Goal: Check status: Check status

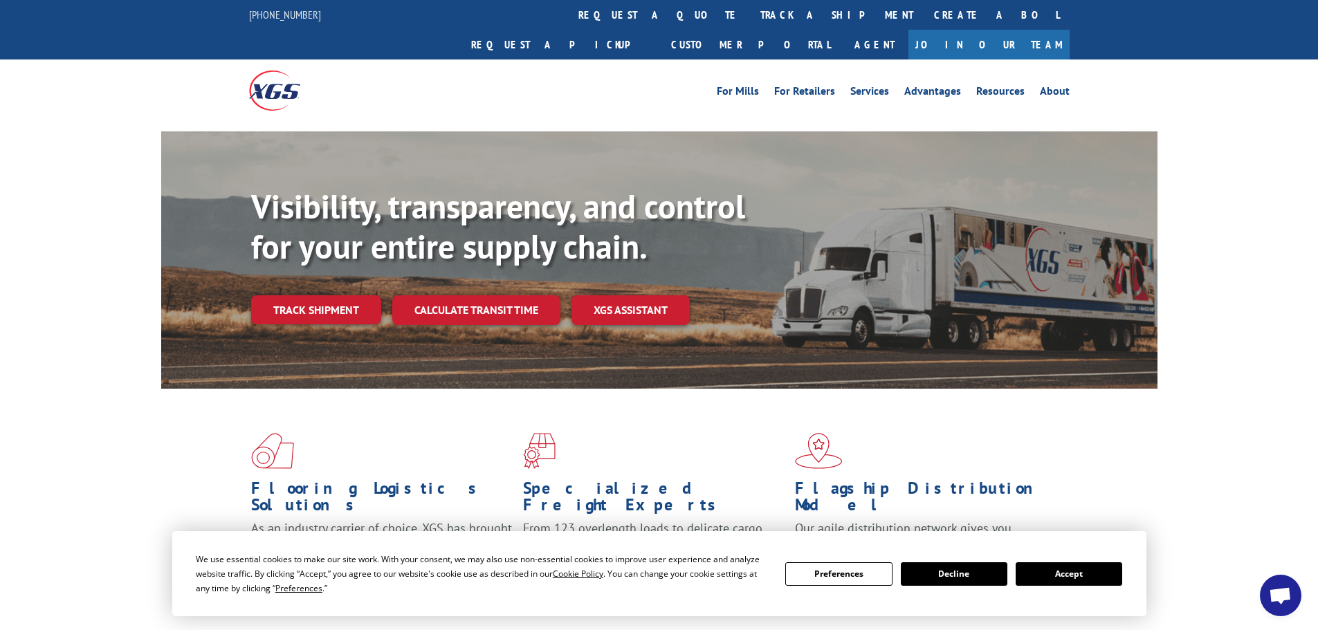
scroll to position [69, 0]
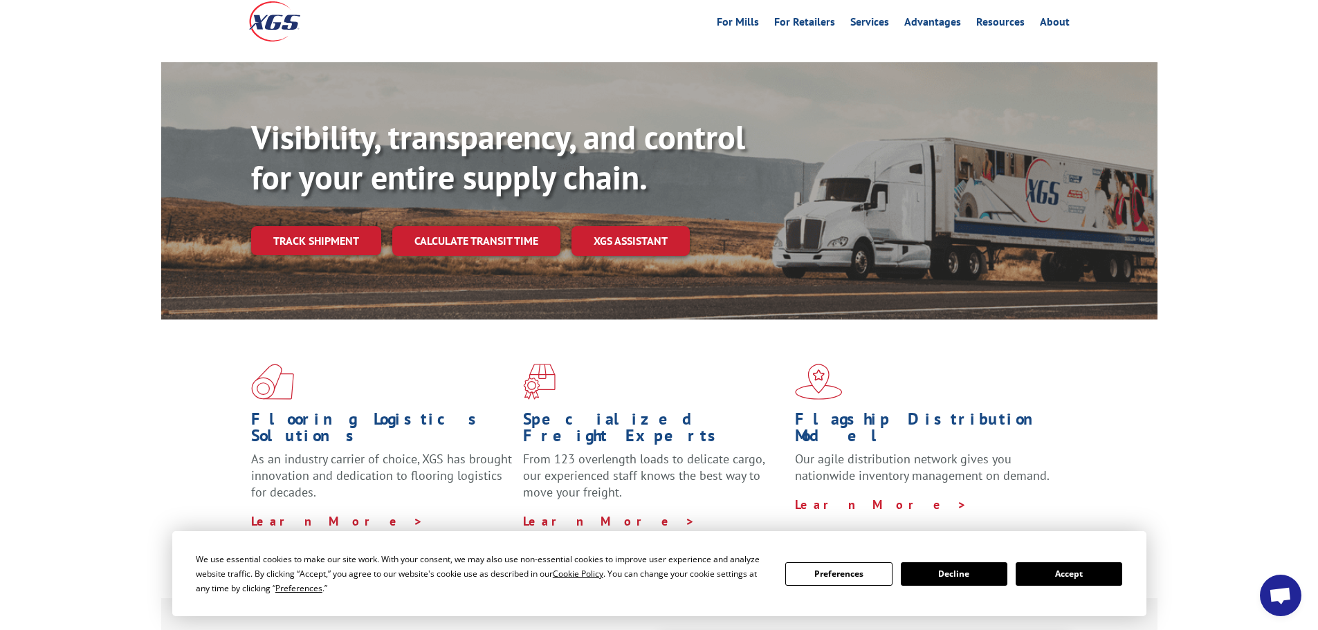
click at [1065, 577] on button "Accept" at bounding box center [1068, 574] width 107 height 24
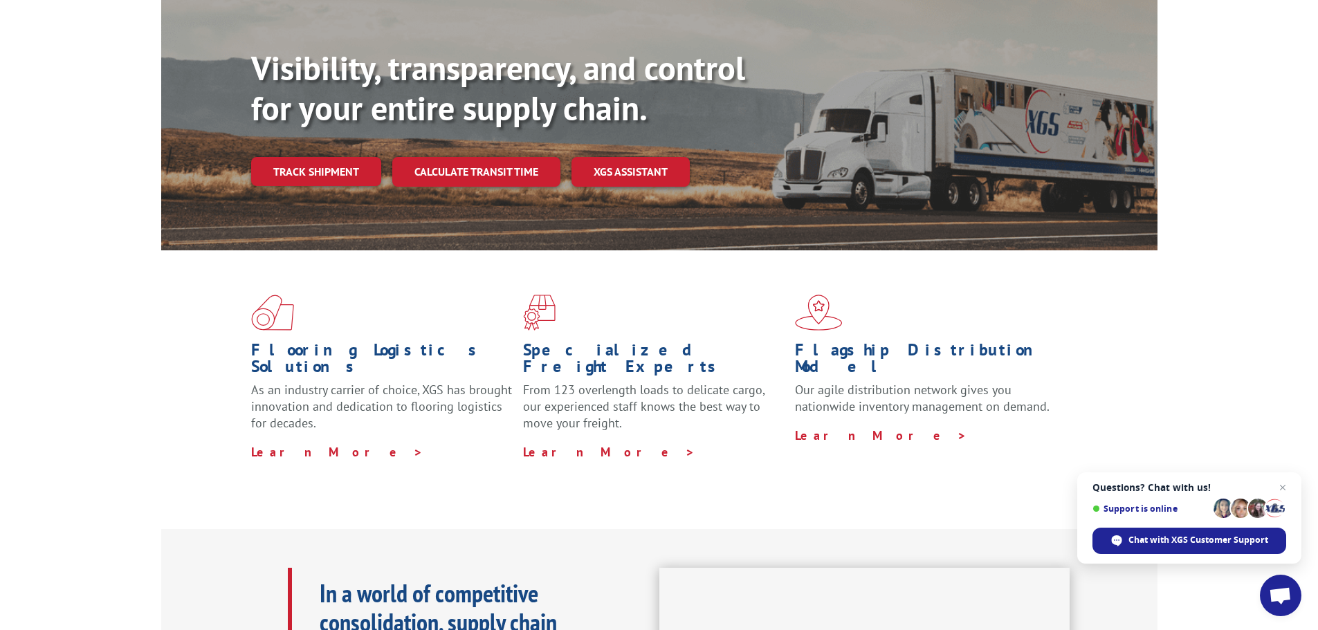
scroll to position [0, 0]
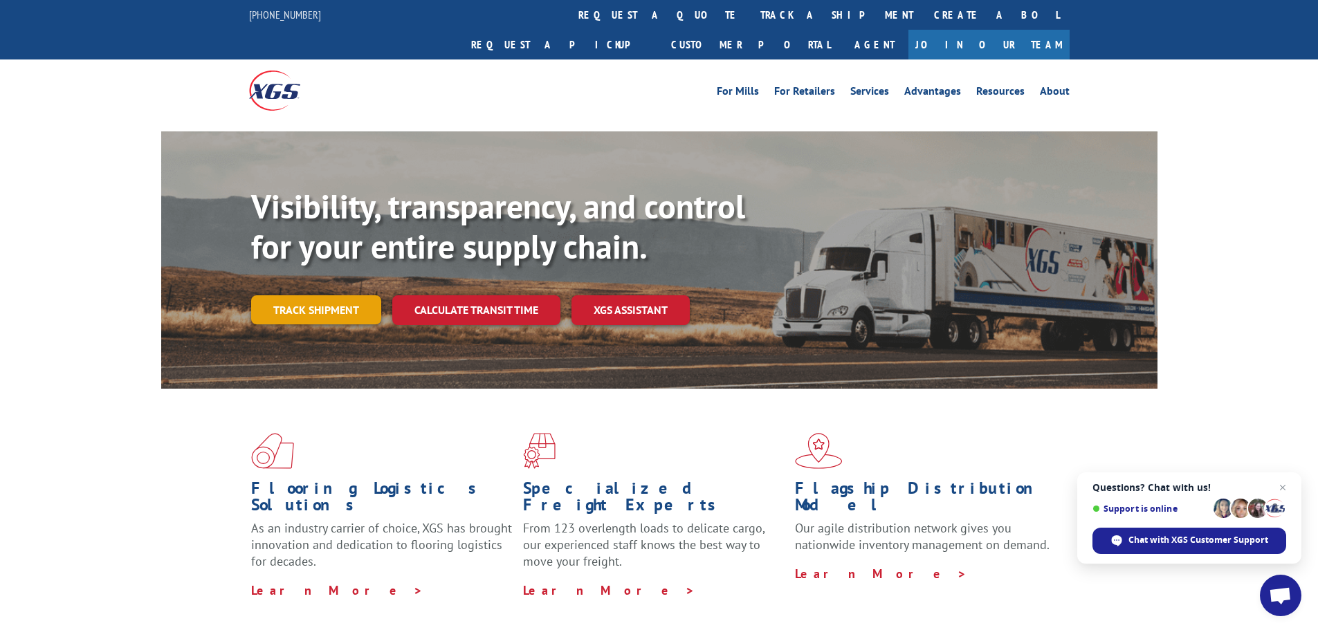
click at [317, 295] on link "Track shipment" at bounding box center [316, 309] width 130 height 29
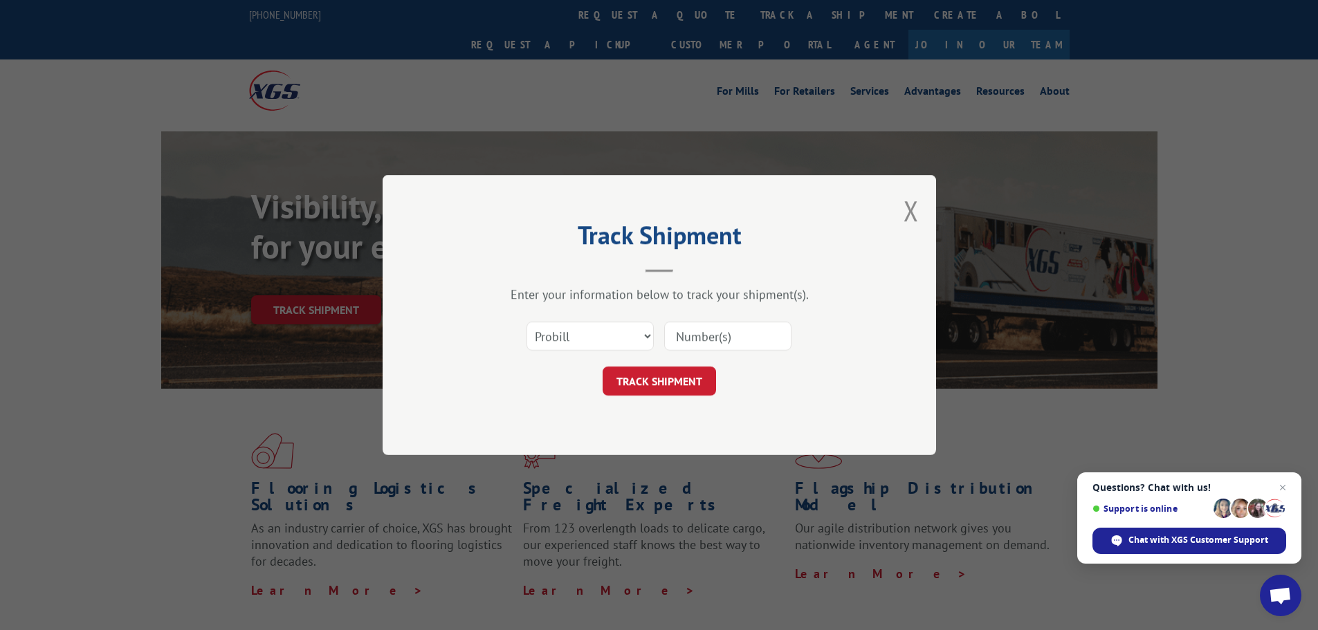
click at [727, 342] on input at bounding box center [727, 336] width 127 height 29
click at [624, 328] on select "Select category... Probill BOL PO" at bounding box center [589, 336] width 127 height 29
click at [526, 322] on select "Select category... Probill BOL PO" at bounding box center [589, 336] width 127 height 29
click at [692, 345] on input at bounding box center [727, 336] width 127 height 29
paste input "17564952"
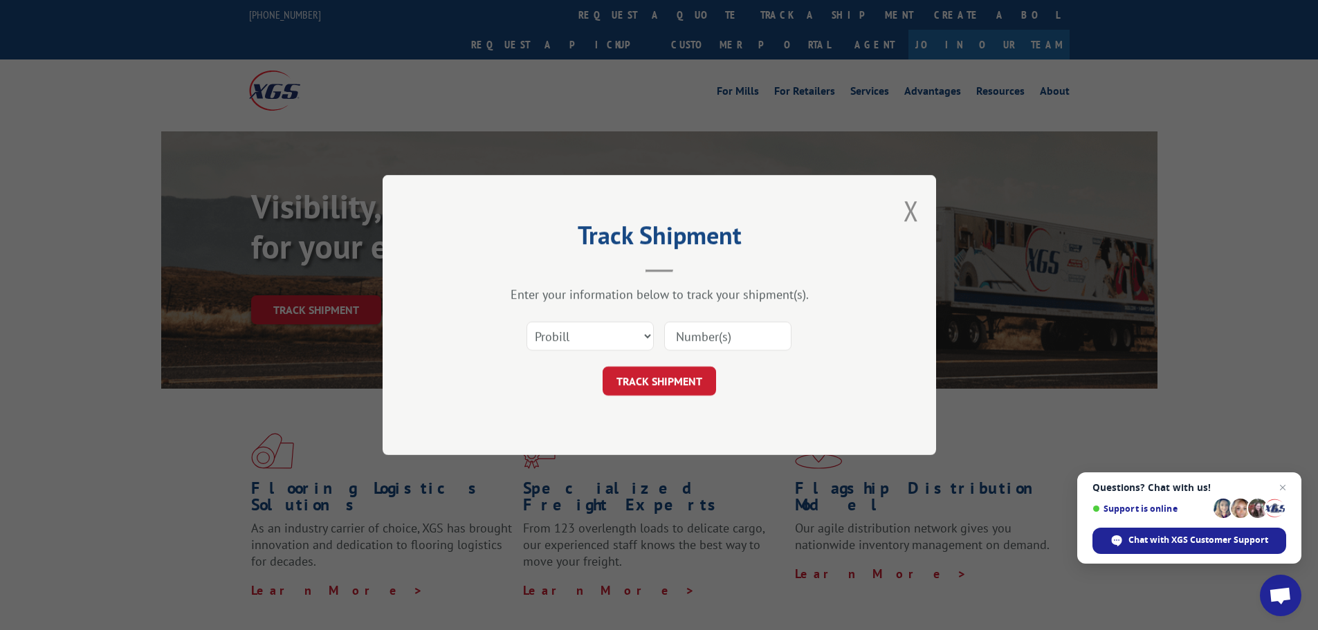
type input "17564952"
click button "TRACK SHIPMENT" at bounding box center [658, 381] width 113 height 29
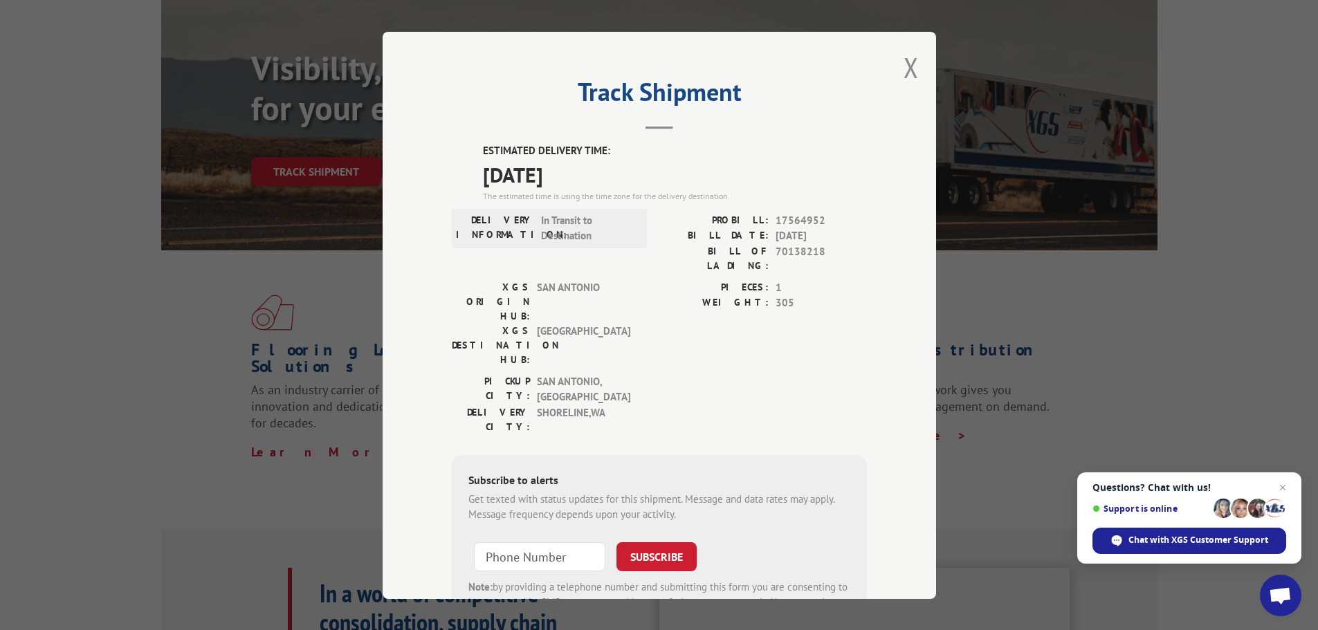
scroll to position [69, 0]
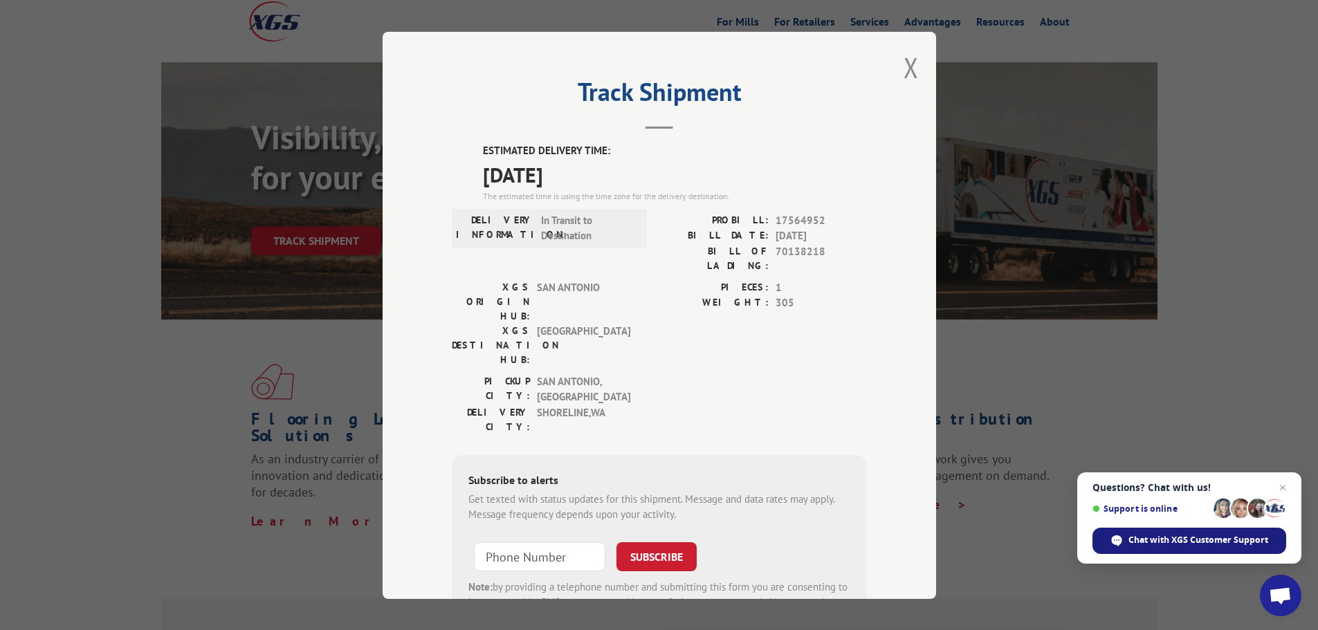
click at [1210, 546] on div "Chat with XGS Customer Support" at bounding box center [1189, 541] width 194 height 26
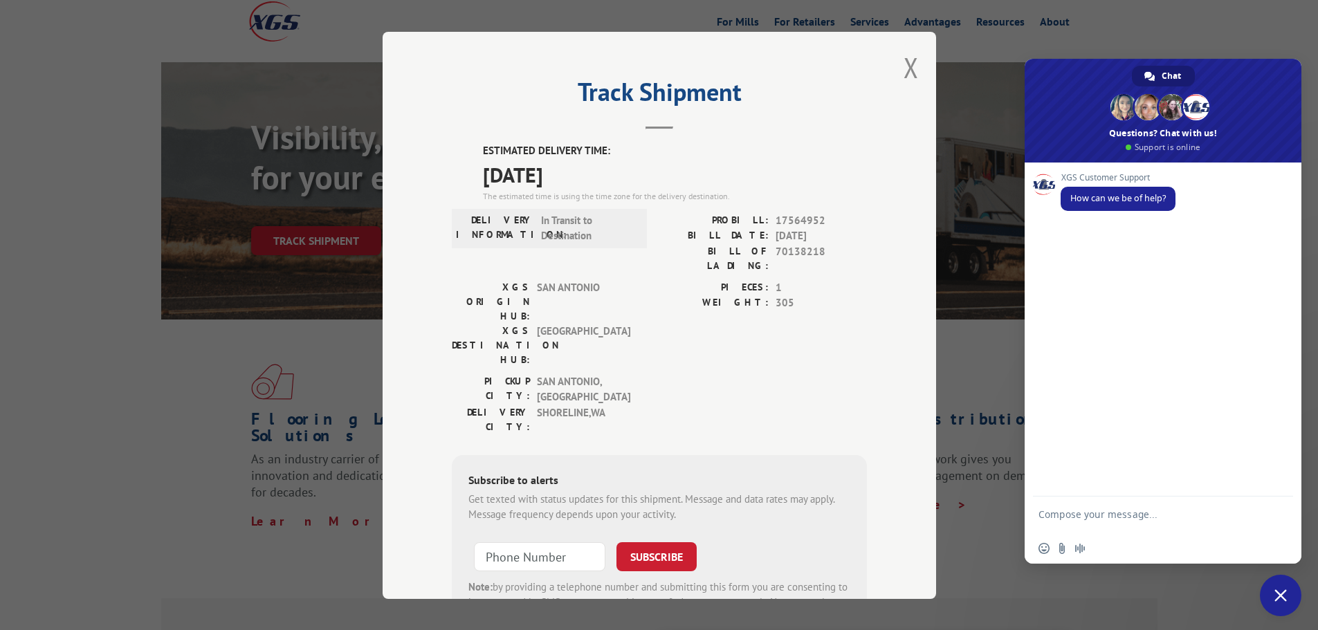
click at [1112, 512] on textarea "Compose your message..." at bounding box center [1147, 520] width 219 height 25
type textarea "delivery status"
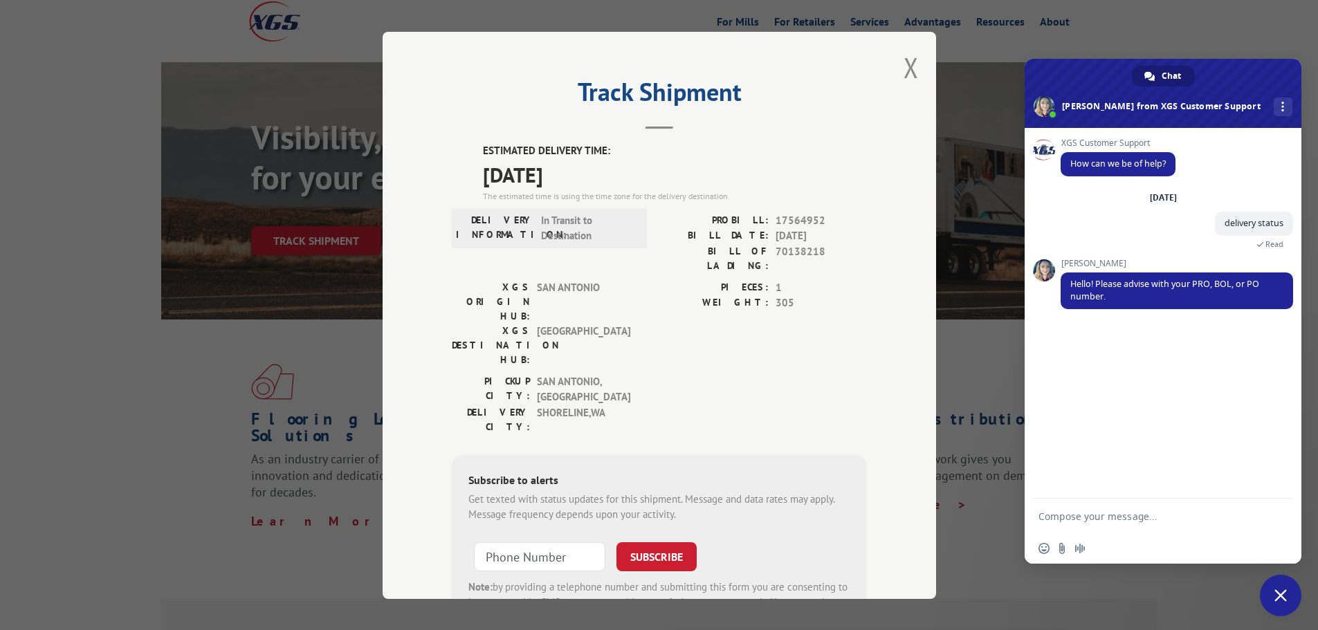
click at [1114, 542] on div "Insert an emoji Send a file Audio message" at bounding box center [1162, 548] width 277 height 30
click at [1098, 516] on textarea "Compose your message..." at bounding box center [1147, 516] width 219 height 12
paste textarea "17564952"
type textarea "17564952"
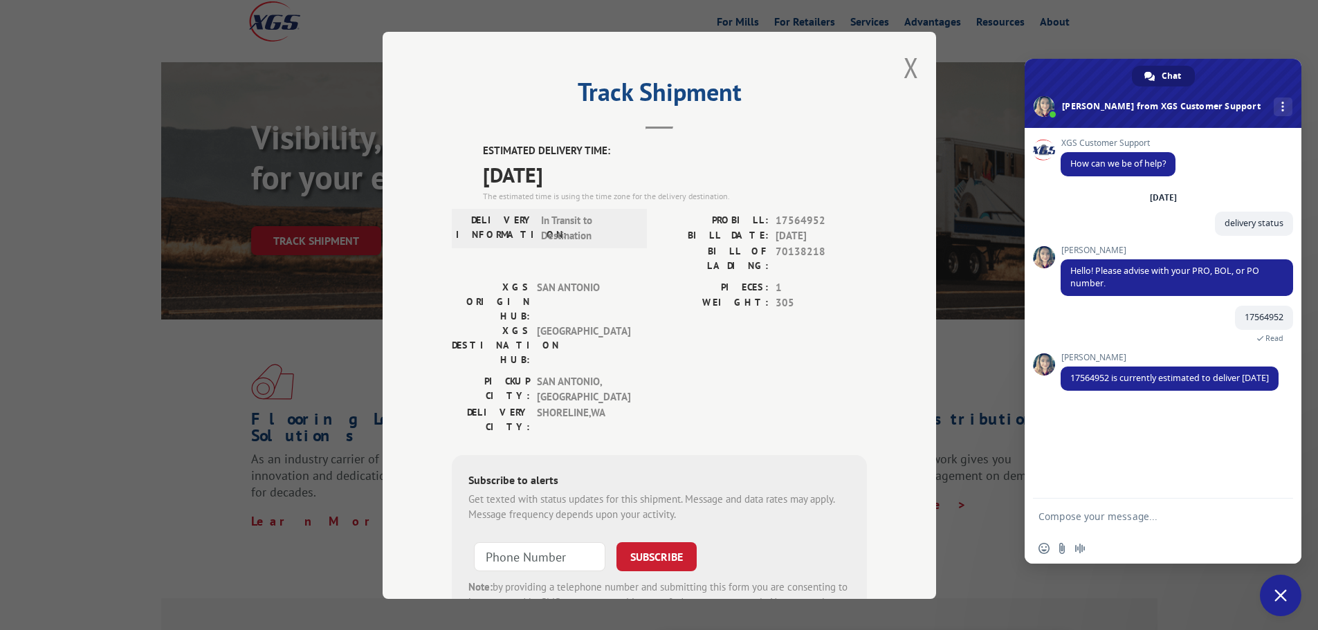
click at [909, 68] on button "Close modal" at bounding box center [910, 67] width 15 height 37
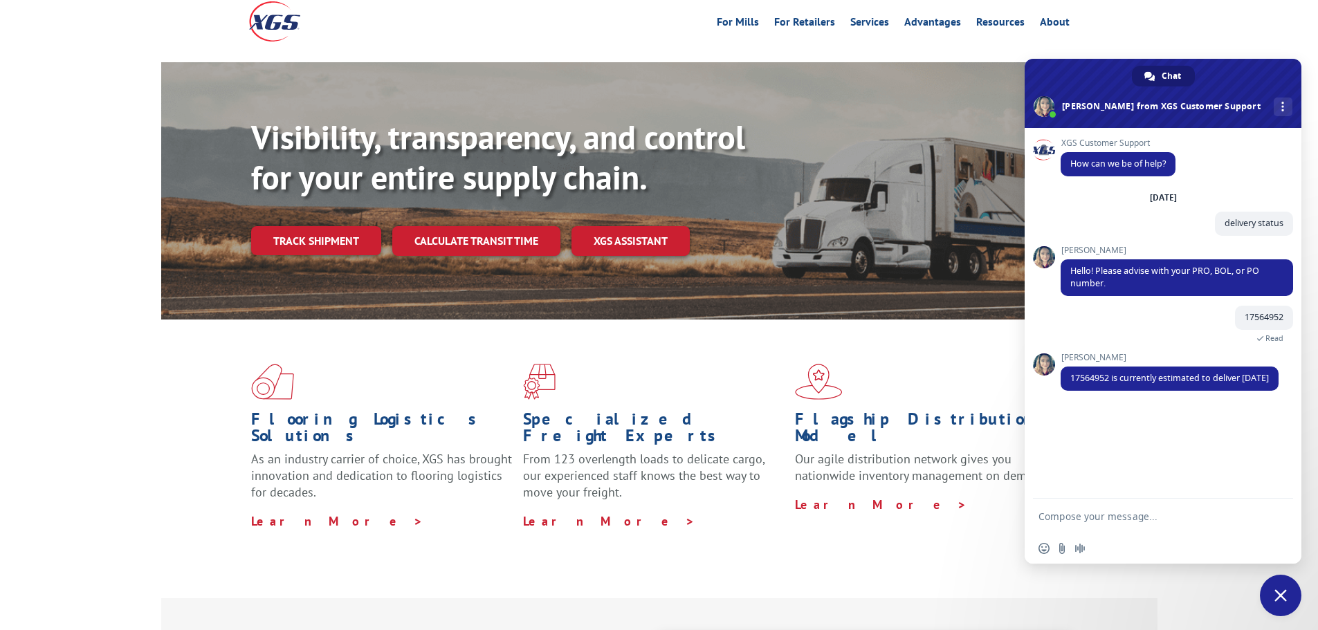
scroll to position [0, 0]
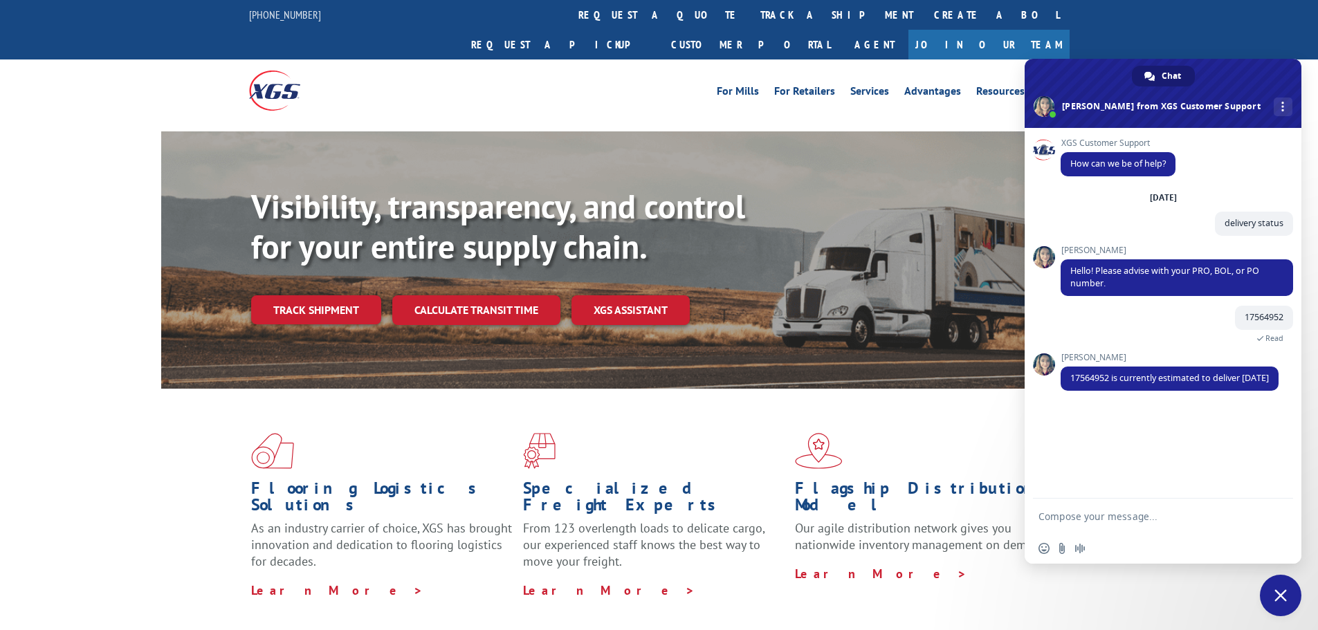
click at [1129, 520] on textarea "Compose your message..." at bounding box center [1147, 516] width 219 height 12
click at [1141, 511] on textarea "Compose your message..." at bounding box center [1147, 516] width 219 height 12
type textarea "ok"
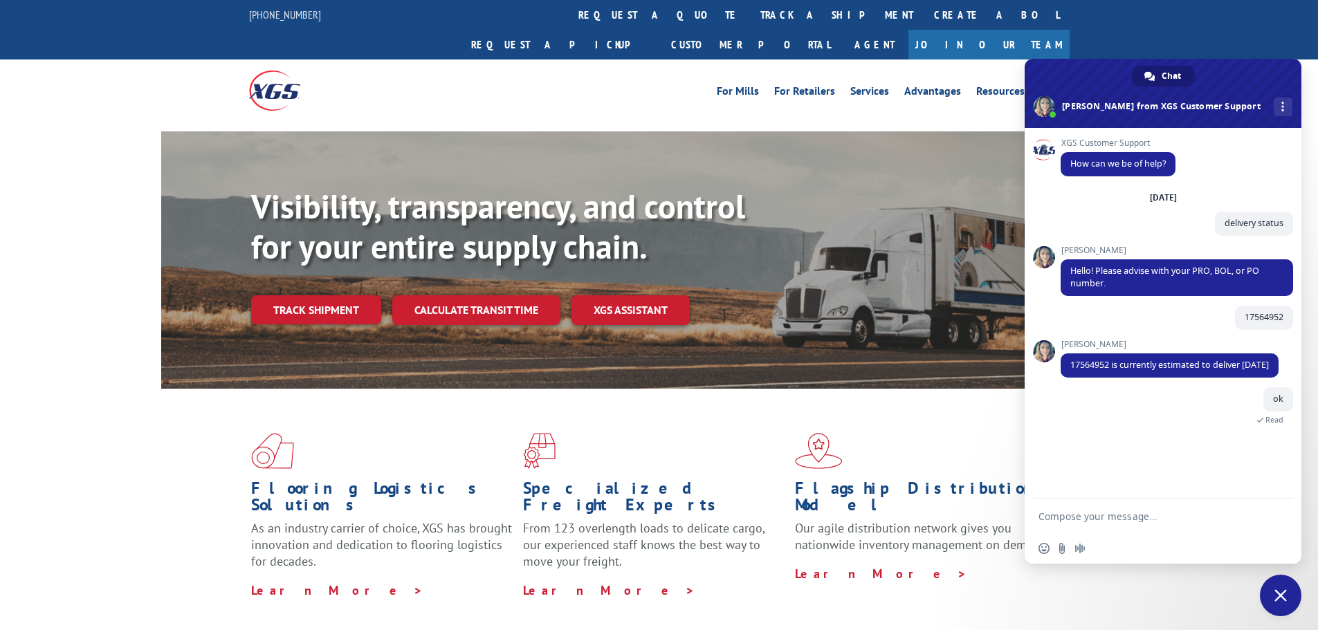
click at [1106, 511] on textarea "Compose your message..." at bounding box center [1147, 516] width 219 height 12
type textarea "supossed to be delivered past 4th"
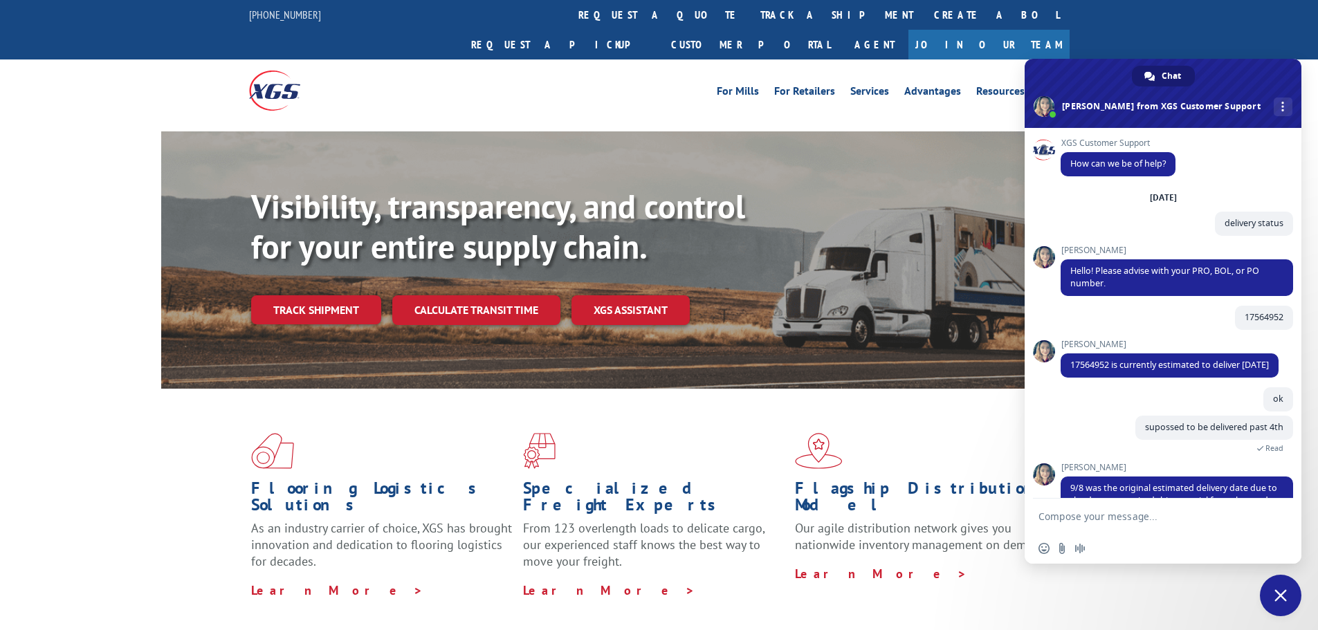
scroll to position [68, 0]
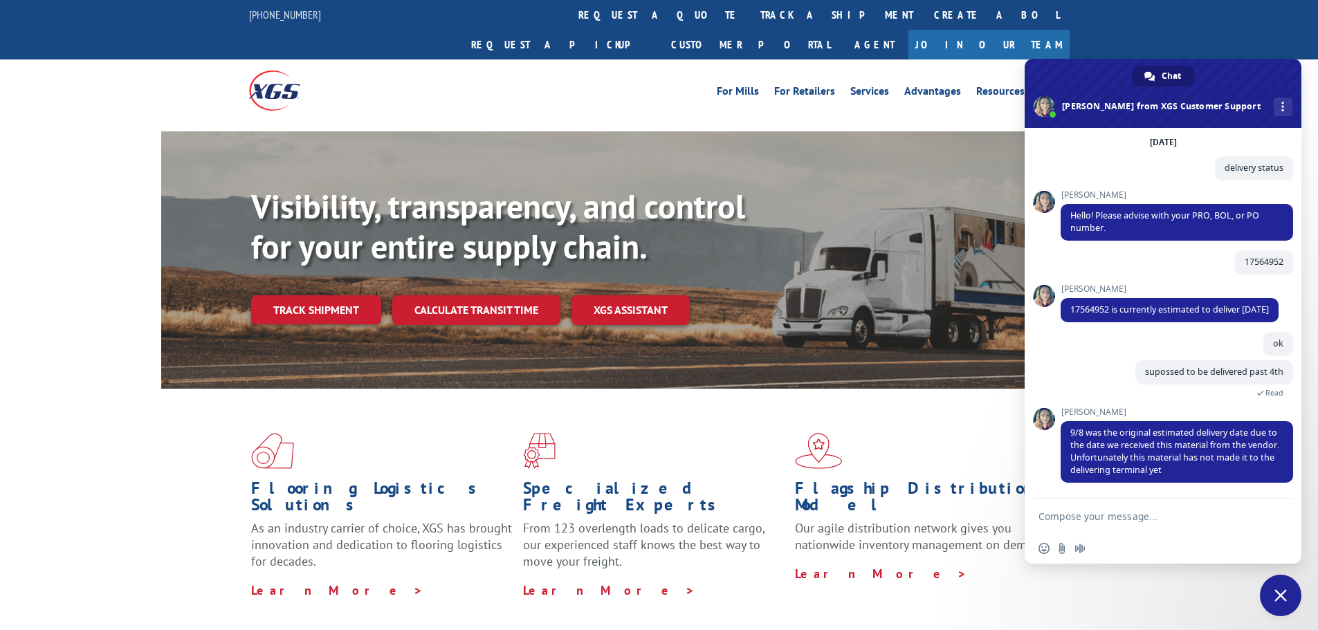
click at [1167, 517] on textarea "Compose your message..." at bounding box center [1147, 516] width 219 height 12
click at [1142, 518] on textarea "Compose your message..." at bounding box center [1147, 516] width 219 height 12
type textarea "where is it>"
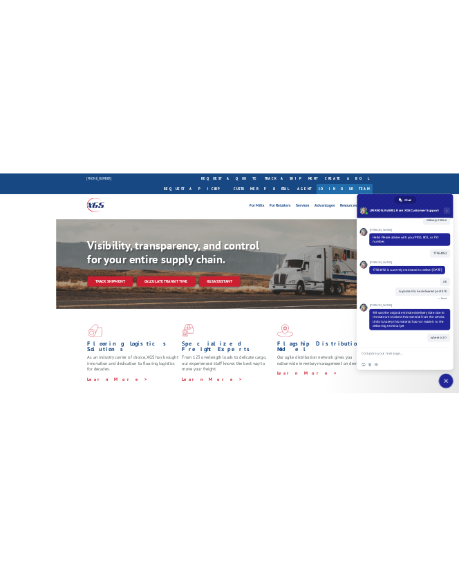
scroll to position [102, 0]
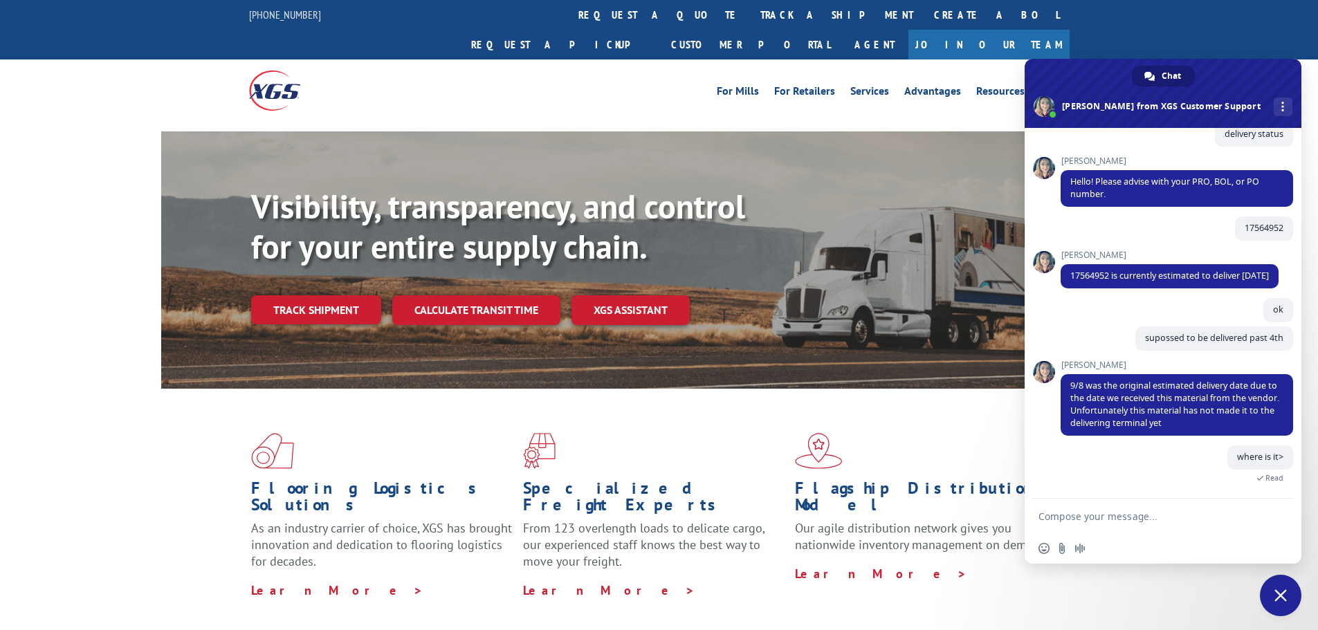
click at [1150, 514] on textarea "Compose your message..." at bounding box center [1147, 516] width 219 height 12
click at [1167, 513] on textarea "Compose your message..." at bounding box center [1147, 516] width 219 height 12
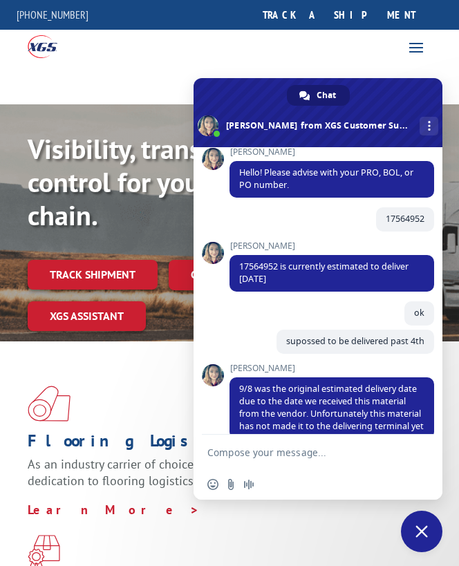
scroll to position [197, 0]
